Goal: Transaction & Acquisition: Purchase product/service

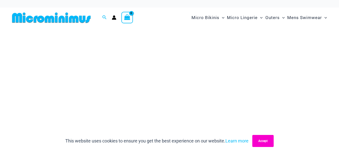
click at [268, 140] on button "Accept" at bounding box center [262, 141] width 21 height 12
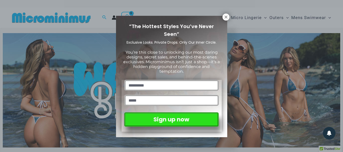
click at [324, 28] on div "“The Hottest Styles You’ve Never Seen” Exclusive Looks. Private Drops. Only Our…" at bounding box center [171, 76] width 343 height 152
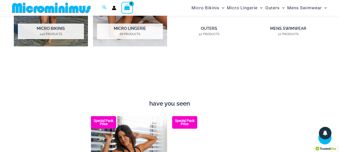
scroll to position [508, 0]
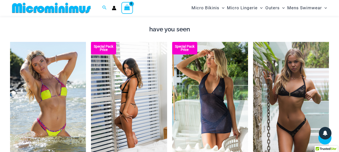
click at [128, 124] on img at bounding box center [129, 99] width 76 height 114
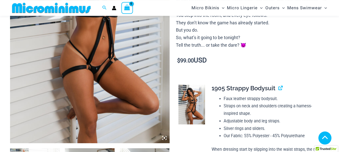
scroll to position [252, 0]
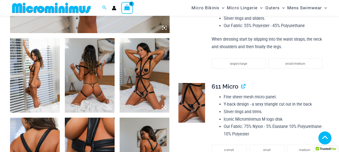
click at [35, 85] on img at bounding box center [35, 75] width 50 height 75
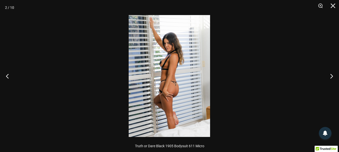
click at [162, 86] on img at bounding box center [169, 76] width 81 height 122
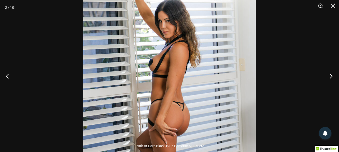
click at [331, 78] on button "Next" at bounding box center [329, 76] width 19 height 25
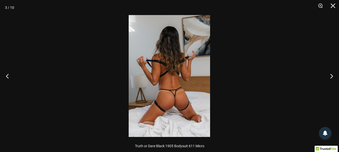
click at [182, 102] on img at bounding box center [169, 76] width 81 height 122
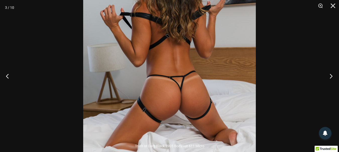
click at [331, 76] on button "Next" at bounding box center [329, 76] width 19 height 25
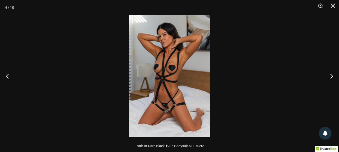
click at [167, 115] on img at bounding box center [169, 76] width 81 height 122
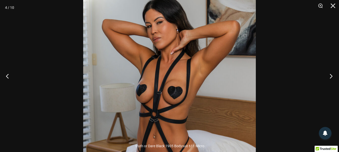
click at [328, 77] on button "Next" at bounding box center [329, 76] width 19 height 25
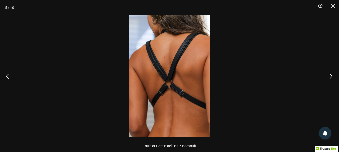
click at [328, 77] on button "Next" at bounding box center [329, 76] width 19 height 25
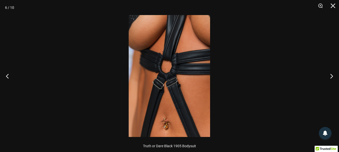
click at [146, 86] on img at bounding box center [169, 76] width 81 height 122
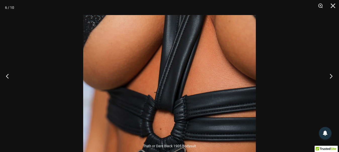
click at [334, 76] on button "Next" at bounding box center [329, 76] width 19 height 25
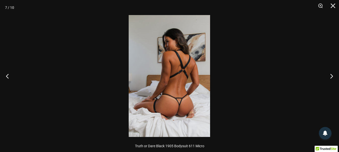
click at [191, 102] on img at bounding box center [169, 76] width 81 height 122
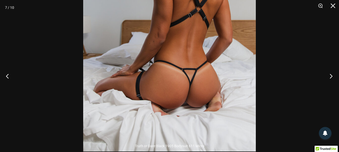
click at [336, 73] on button "Next" at bounding box center [329, 76] width 19 height 25
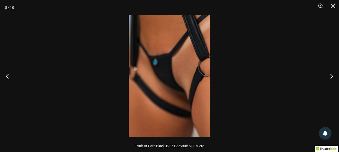
click at [176, 82] on img at bounding box center [169, 76] width 81 height 122
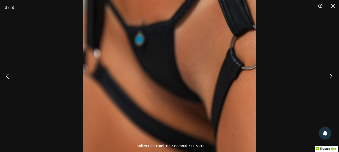
click at [330, 76] on button "Next" at bounding box center [329, 76] width 19 height 25
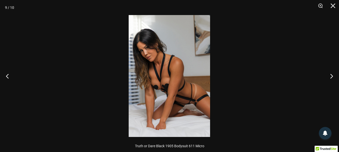
click at [202, 93] on img at bounding box center [169, 76] width 81 height 122
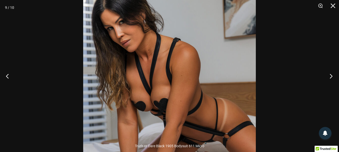
click at [330, 77] on button "Next" at bounding box center [329, 76] width 19 height 25
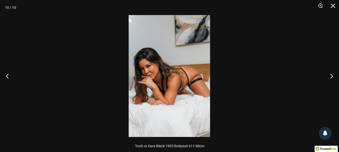
click at [156, 73] on img at bounding box center [169, 76] width 81 height 122
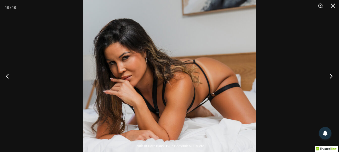
click at [331, 77] on button "Next" at bounding box center [329, 76] width 19 height 25
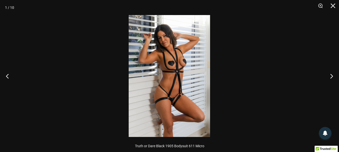
click at [168, 93] on img at bounding box center [169, 76] width 81 height 122
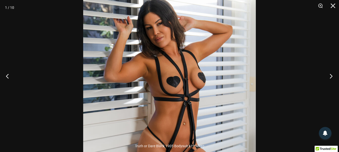
click at [333, 77] on button "Next" at bounding box center [329, 76] width 19 height 25
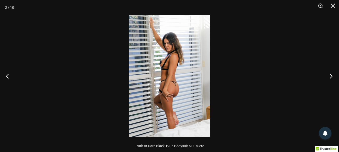
click at [332, 77] on button "Next" at bounding box center [329, 76] width 19 height 25
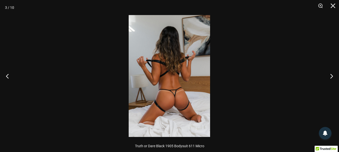
click at [178, 111] on img at bounding box center [169, 76] width 81 height 122
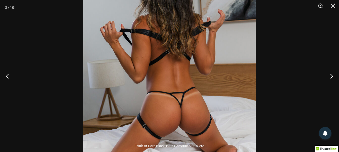
click at [286, 75] on div at bounding box center [169, 76] width 339 height 152
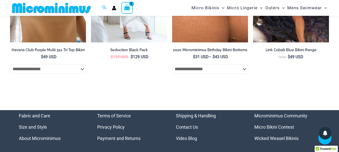
scroll to position [1482, 0]
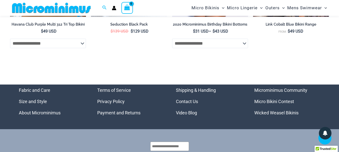
click at [240, 46] on select "**********" at bounding box center [210, 44] width 76 height 10
